Goal: Information Seeking & Learning: Learn about a topic

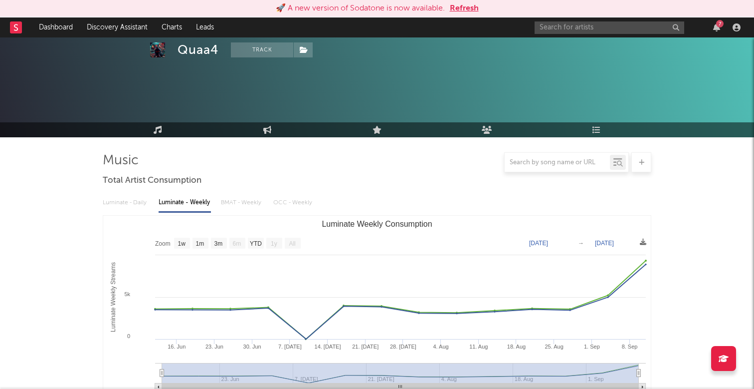
select select "1w"
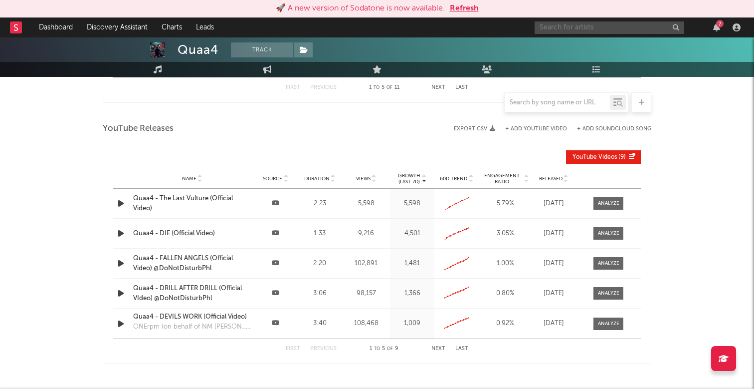
click at [568, 30] on input "text" at bounding box center [610, 27] width 150 height 12
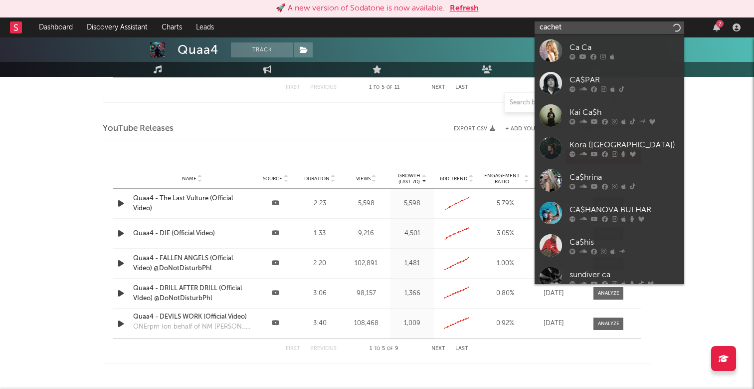
type input "cachet"
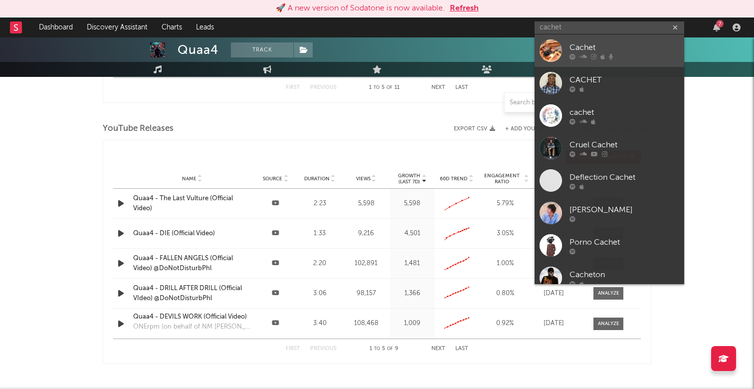
click at [620, 62] on link "Cachet" at bounding box center [610, 50] width 150 height 32
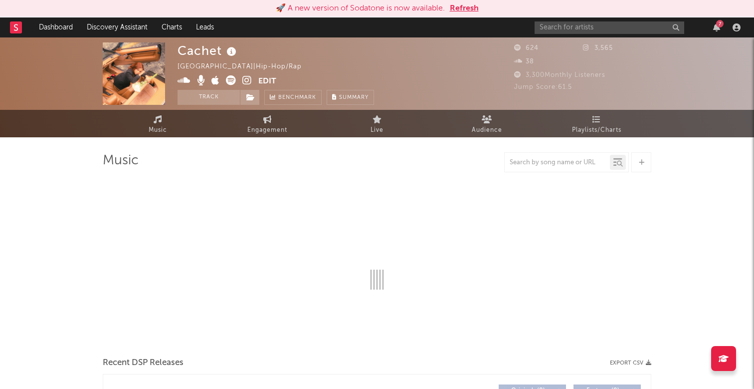
select select "1w"
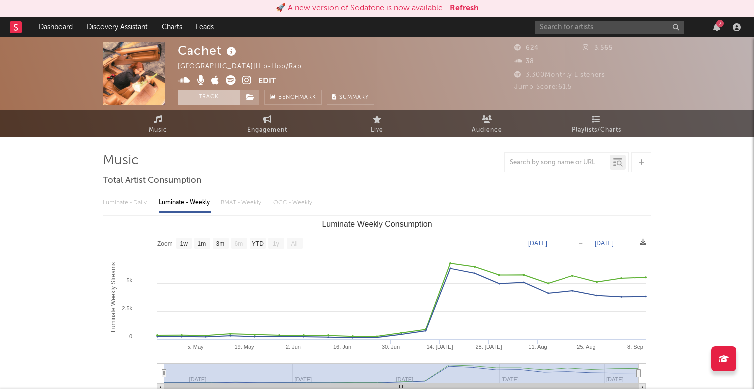
click at [220, 95] on button "Track" at bounding box center [209, 97] width 62 height 15
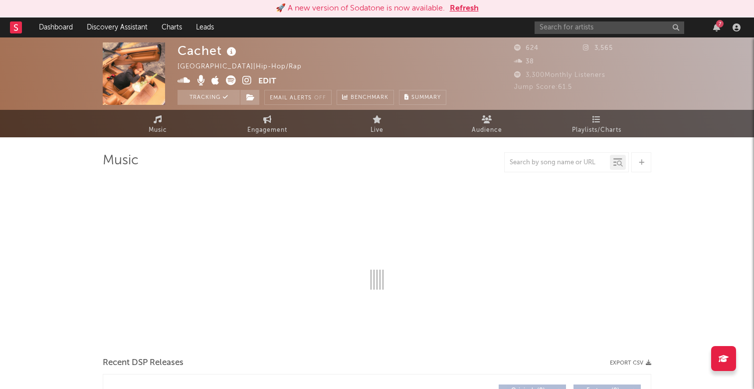
select select "1w"
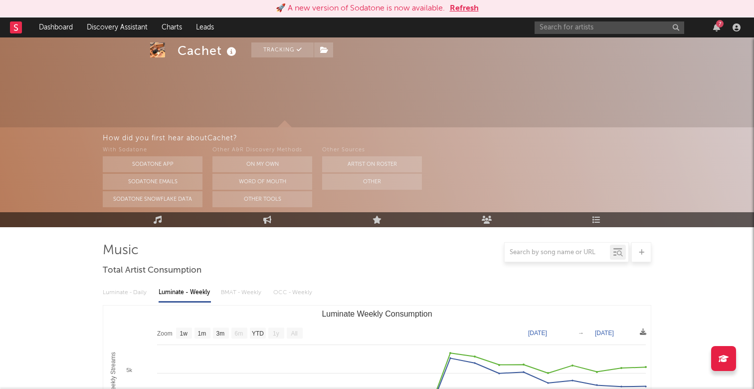
scroll to position [156, 0]
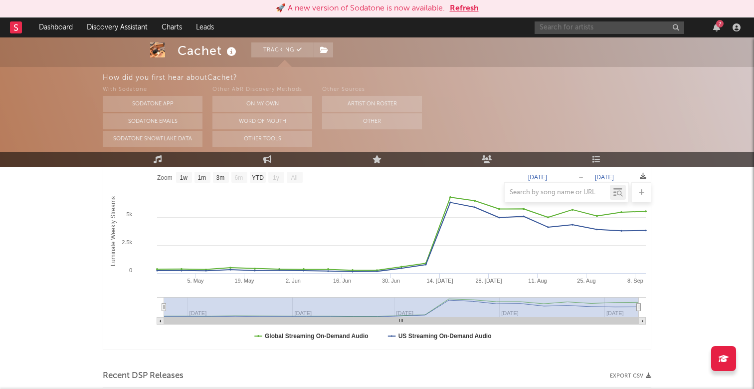
click at [578, 28] on input "text" at bounding box center [610, 27] width 150 height 12
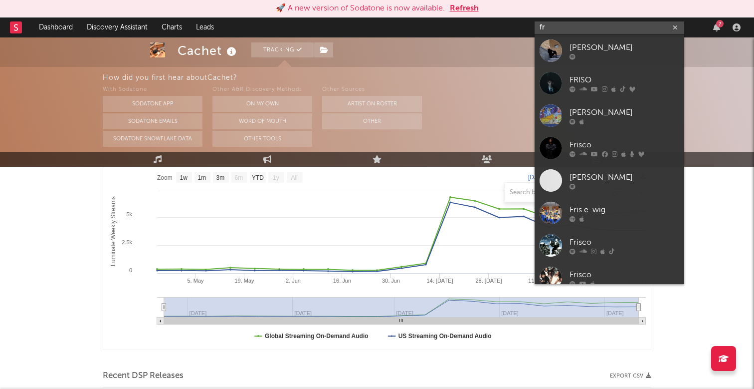
type input "f"
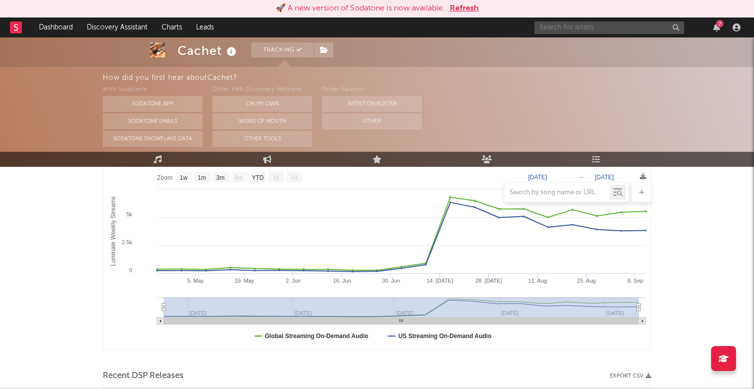
click at [719, 25] on div "7" at bounding box center [719, 23] width 7 height 7
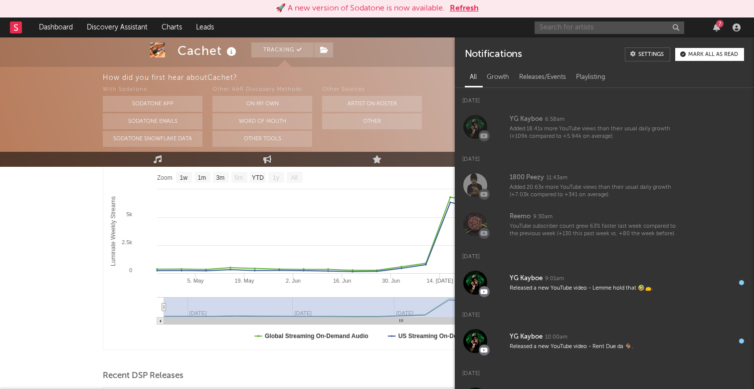
click at [569, 28] on input "text" at bounding box center [610, 27] width 150 height 12
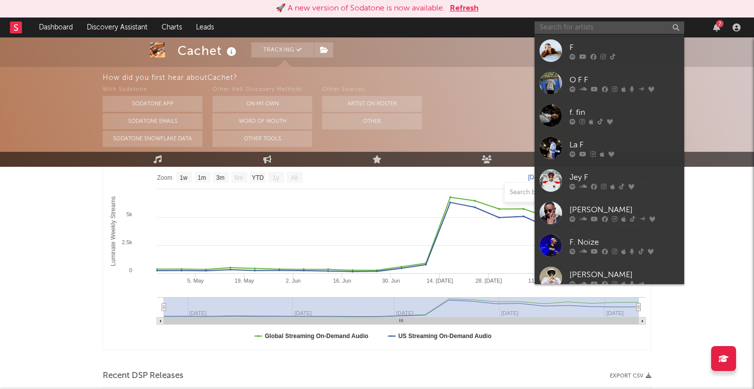
type input "w"
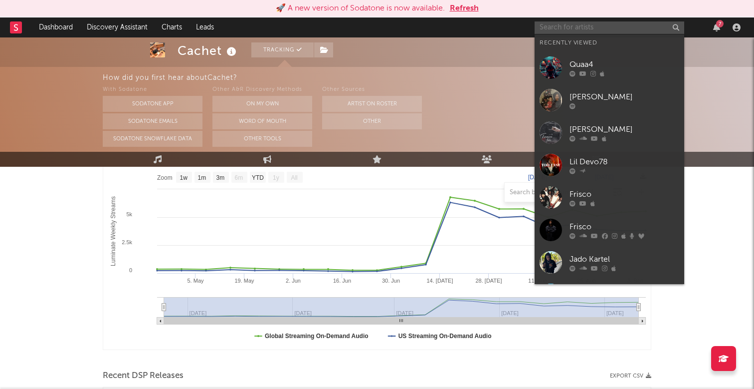
type input "p"
type input "w"
type input "l"
type input "k"
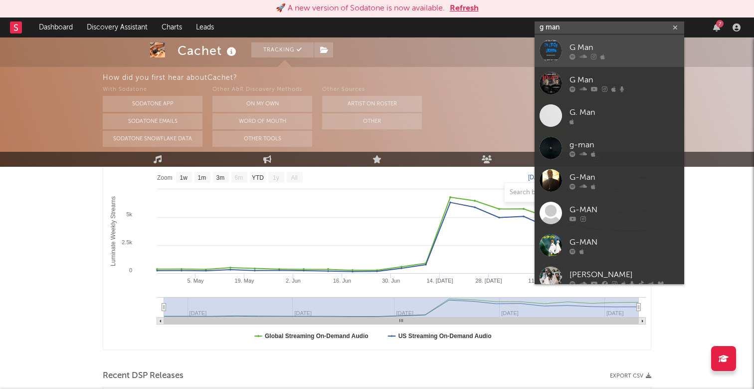
type input "g man"
click at [610, 47] on div "G Man" at bounding box center [625, 47] width 110 height 12
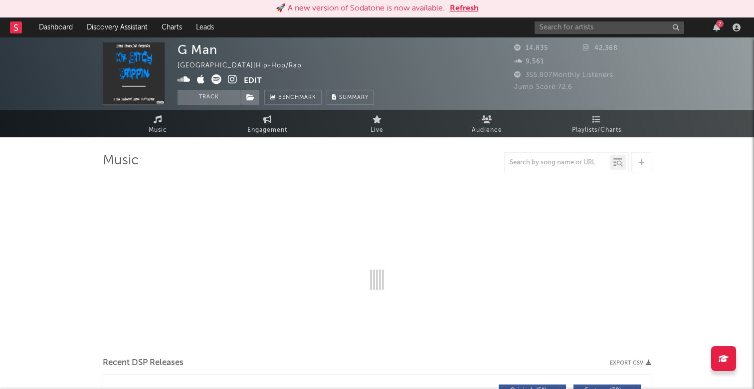
select select "6m"
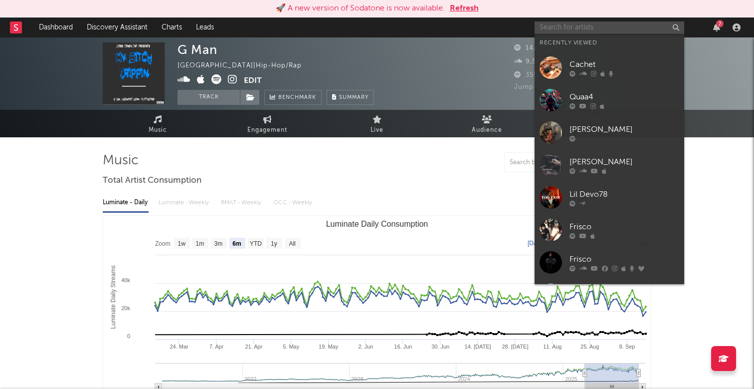
click at [581, 27] on input "text" at bounding box center [610, 27] width 150 height 12
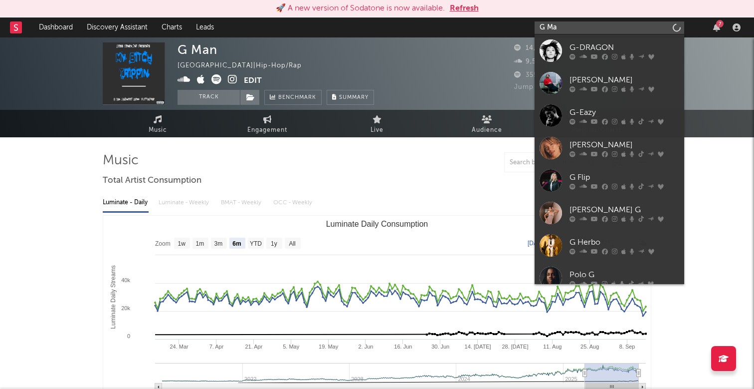
type input "G Man"
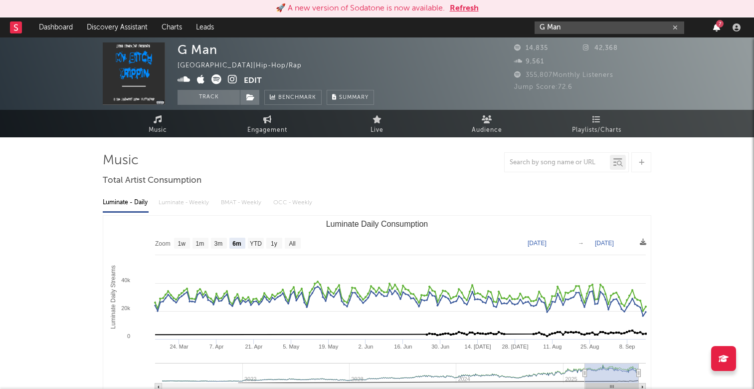
click at [716, 28] on icon "button" at bounding box center [716, 27] width 7 height 8
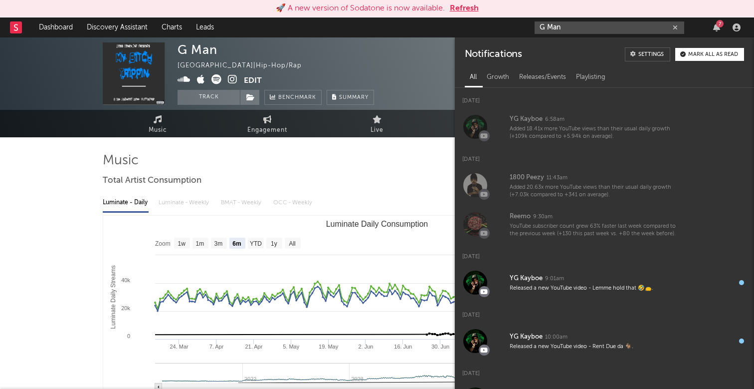
click at [677, 23] on button "button" at bounding box center [675, 27] width 8 height 9
